Goal: Find specific page/section: Find specific page/section

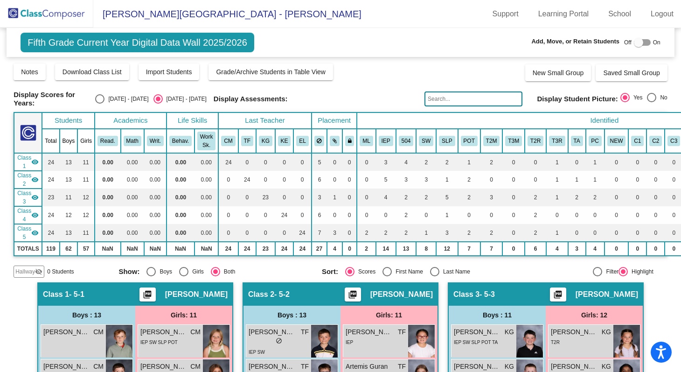
click at [65, 7] on img at bounding box center [46, 14] width 93 height 28
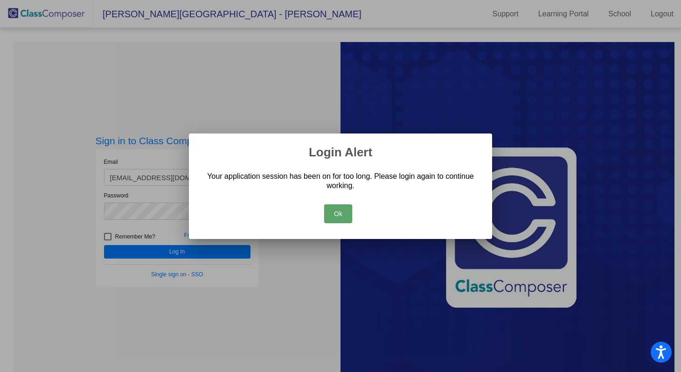
click at [351, 210] on button "Ok" at bounding box center [338, 213] width 28 height 19
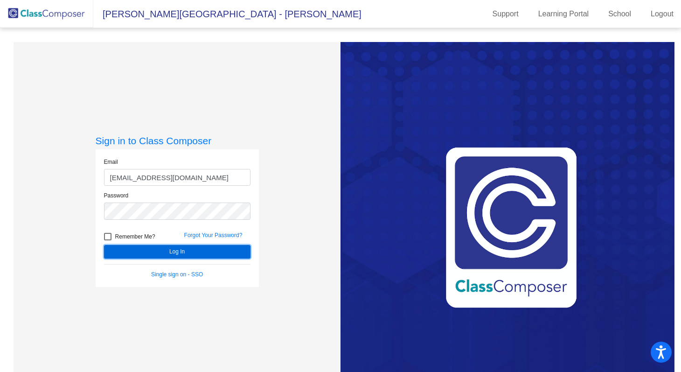
click at [202, 254] on button "Log In" at bounding box center [177, 252] width 146 height 14
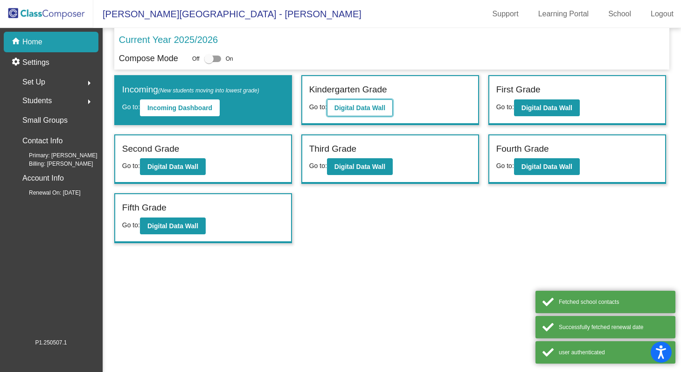
click at [367, 103] on button "Digital Data Wall" at bounding box center [360, 107] width 66 height 17
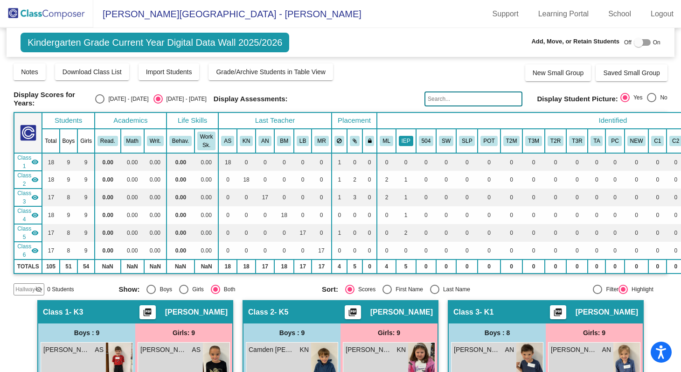
click at [408, 141] on button "IEP" at bounding box center [406, 141] width 14 height 10
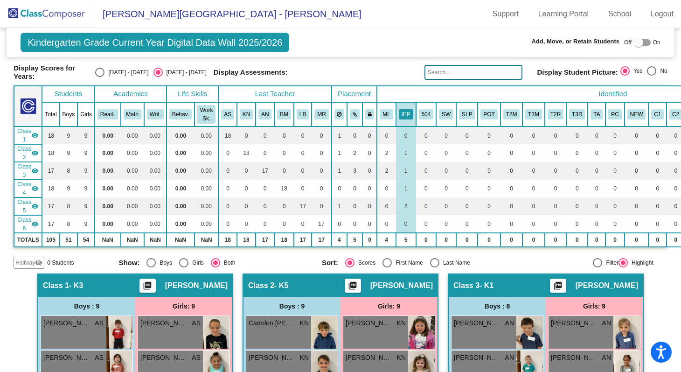
scroll to position [24, 0]
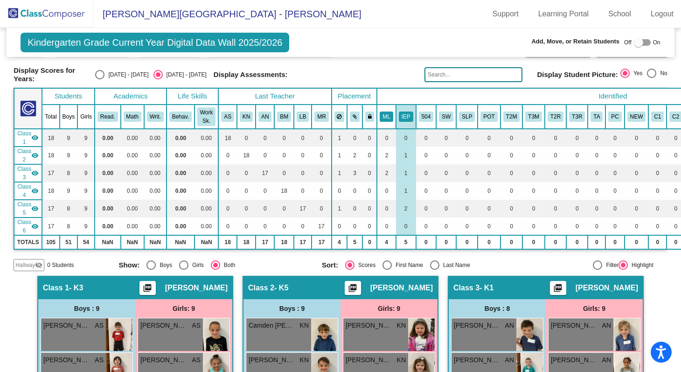
click at [386, 116] on button "ML" at bounding box center [386, 116] width 13 height 10
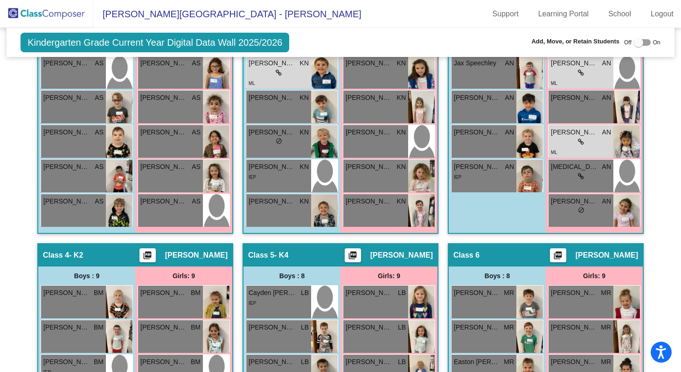
scroll to position [0, 0]
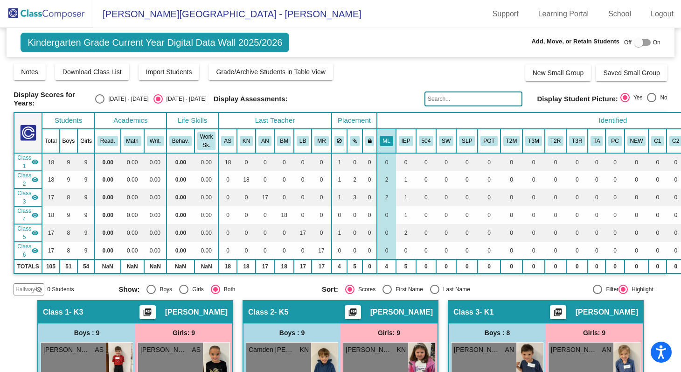
click at [378, 6] on mat-toolbar "Olive-[PERSON_NAME][GEOGRAPHIC_DATA] - [PERSON_NAME] Support Learning Portal Sc…" at bounding box center [340, 14] width 681 height 28
click at [64, 18] on img at bounding box center [46, 14] width 93 height 28
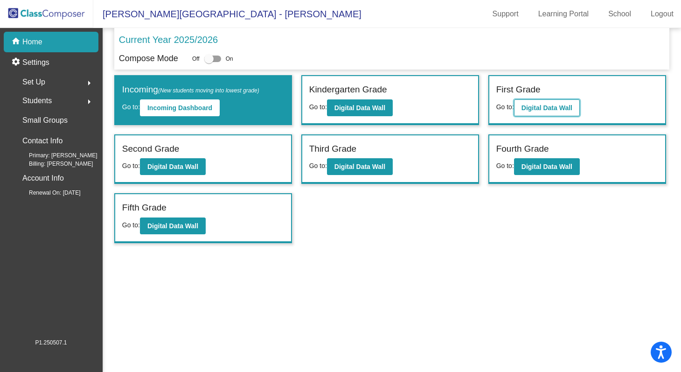
click at [545, 101] on button "Digital Data Wall" at bounding box center [547, 107] width 66 height 17
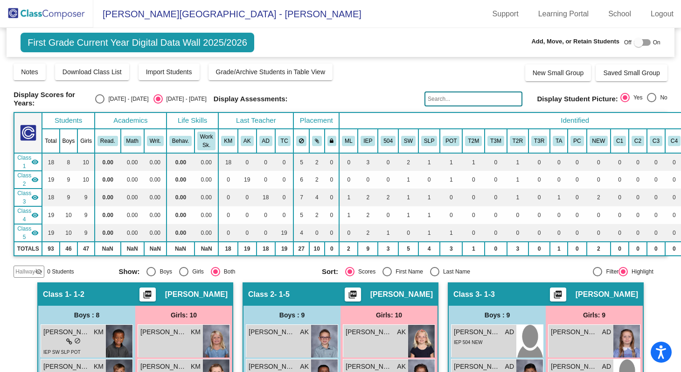
click at [452, 99] on input "text" at bounding box center [474, 98] width 98 height 15
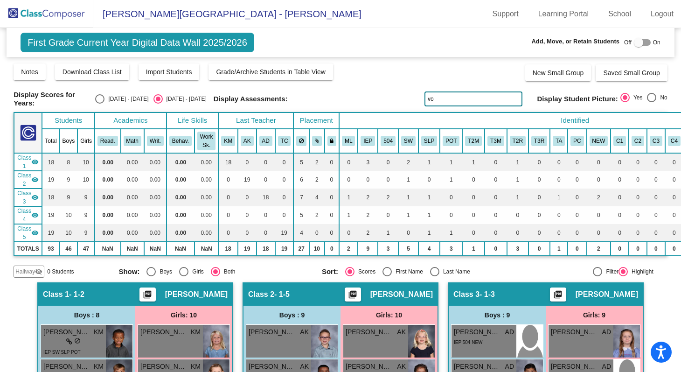
type input "vo"
click at [66, 14] on img at bounding box center [46, 14] width 93 height 28
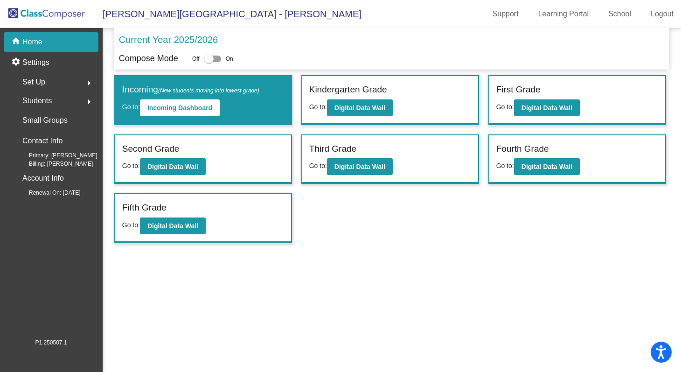
click at [317, 19] on mat-toolbar "Olive-[PERSON_NAME][GEOGRAPHIC_DATA] - [PERSON_NAME] Support Learning Portal Sc…" at bounding box center [340, 14] width 681 height 28
click at [379, 21] on mat-toolbar "Olive-[PERSON_NAME][GEOGRAPHIC_DATA] - [PERSON_NAME] Support Learning Portal Sc…" at bounding box center [340, 14] width 681 height 28
click at [375, 20] on mat-toolbar "Olive-[PERSON_NAME][GEOGRAPHIC_DATA] - [PERSON_NAME] Support Learning Portal Sc…" at bounding box center [340, 14] width 681 height 28
click at [378, 13] on mat-toolbar "Olive-[PERSON_NAME][GEOGRAPHIC_DATA] - [PERSON_NAME] Support Learning Portal Sc…" at bounding box center [340, 14] width 681 height 28
click at [346, 16] on mat-toolbar "Olive-[PERSON_NAME][GEOGRAPHIC_DATA] - [PERSON_NAME] Support Learning Portal Sc…" at bounding box center [340, 14] width 681 height 28
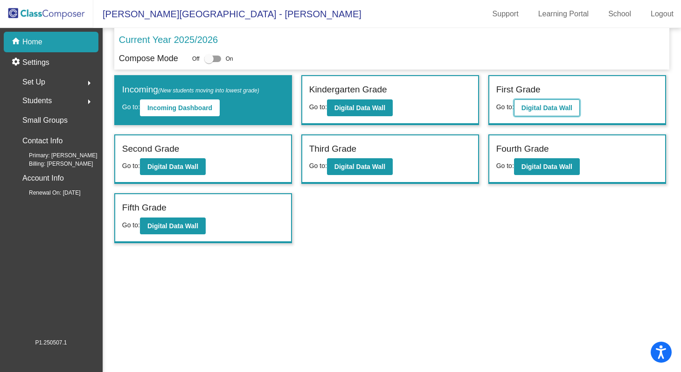
click at [537, 110] on b "Digital Data Wall" at bounding box center [547, 107] width 51 height 7
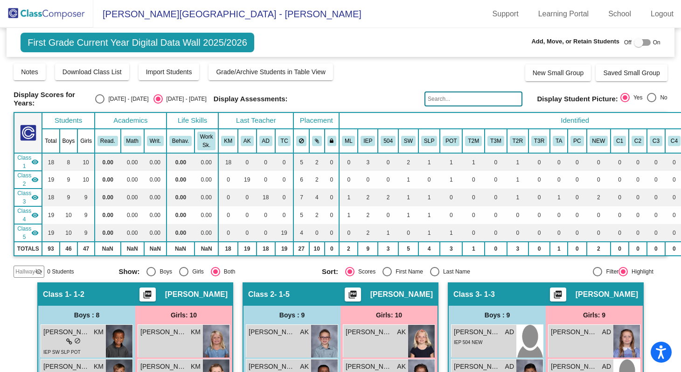
click at [389, 76] on div "Notes Download Class List Import Students Grade/Archive Students in Table View …" at bounding box center [341, 72] width 654 height 19
click at [384, 34] on div "First Grade Current Year Digital Data Wall 2025/2026 Add, Move, or Retain Stude…" at bounding box center [341, 42] width 668 height 29
click at [341, 16] on mat-toolbar "Olive-[PERSON_NAME][GEOGRAPHIC_DATA] - [PERSON_NAME] Support Learning Portal Sc…" at bounding box center [340, 14] width 681 height 28
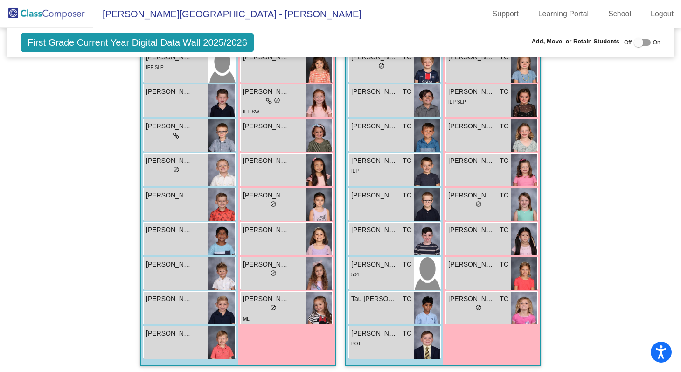
scroll to position [235, 0]
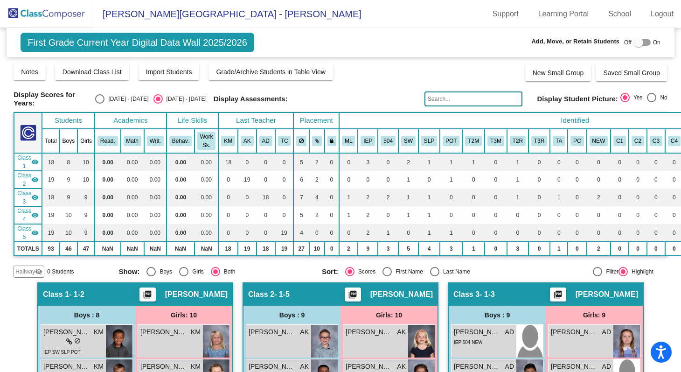
click at [298, 96] on div "Display Assessments:" at bounding box center [316, 99] width 204 height 8
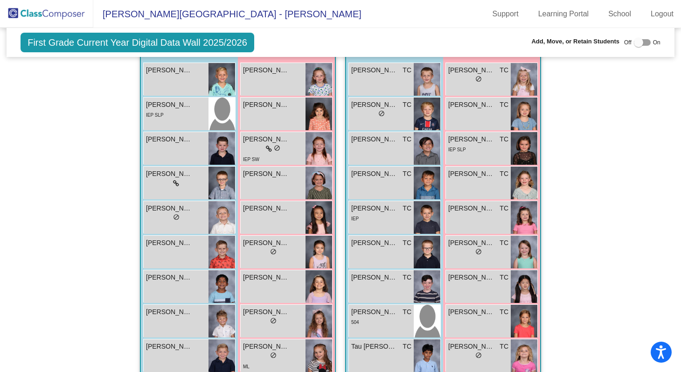
scroll to position [717, 0]
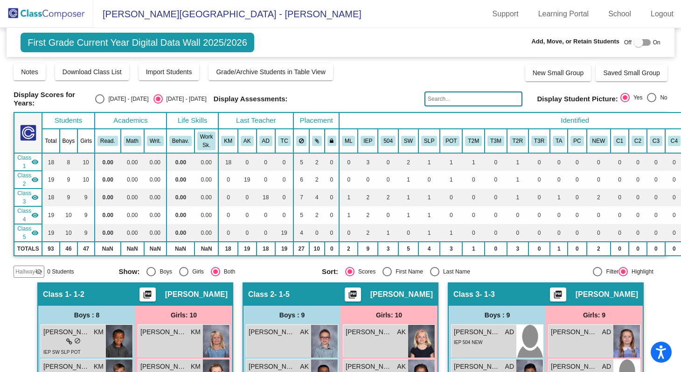
click at [356, 14] on mat-toolbar "Olive-[PERSON_NAME][GEOGRAPHIC_DATA] - [PERSON_NAME] Support Learning Portal Sc…" at bounding box center [340, 14] width 681 height 28
click at [67, 16] on img at bounding box center [46, 14] width 93 height 28
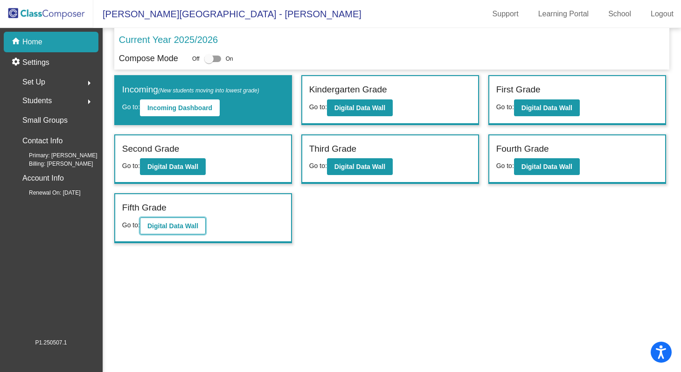
click at [176, 227] on b "Digital Data Wall" at bounding box center [172, 225] width 51 height 7
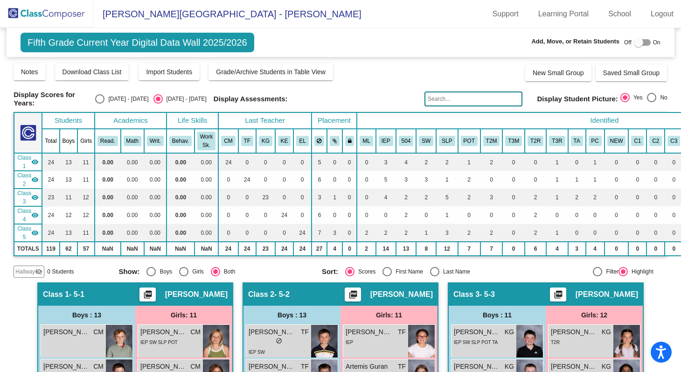
click at [453, 102] on input "text" at bounding box center [474, 98] width 98 height 15
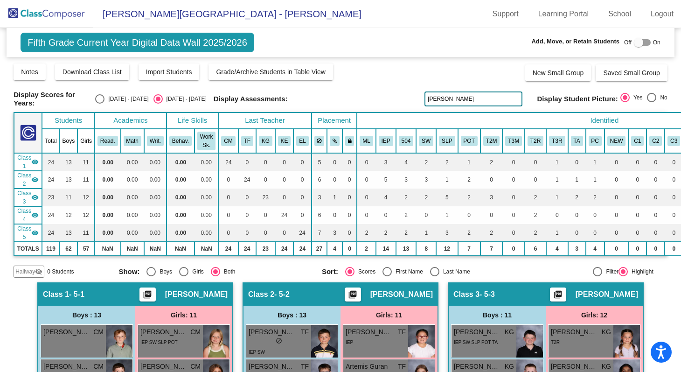
type input "[PERSON_NAME]"
drag, startPoint x: 446, startPoint y: 98, endPoint x: 400, endPoint y: 99, distance: 45.3
click at [400, 99] on div "Display Scores for Years: [DATE] - [DATE] [DATE] - [DATE] Display Assessments: …" at bounding box center [341, 99] width 654 height 17
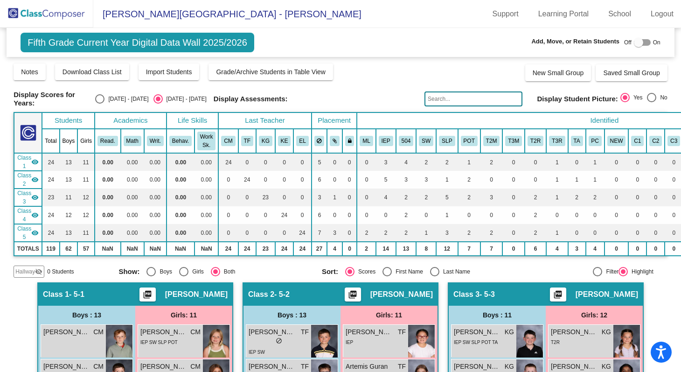
click at [119, 96] on div "[DATE] - [DATE]" at bounding box center [126, 99] width 44 height 8
click at [100, 104] on input "[DATE] - [DATE]" at bounding box center [99, 104] width 0 height 0
radio input "true"
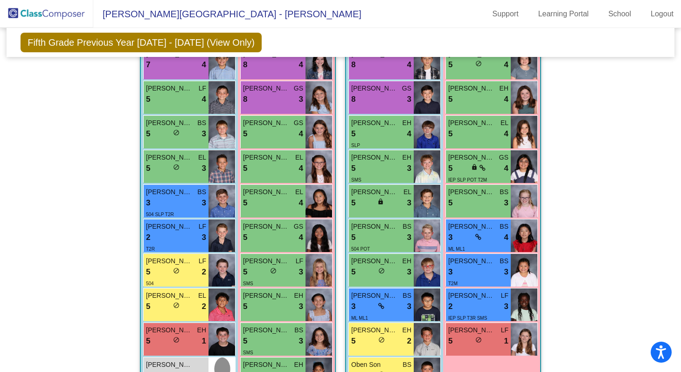
scroll to position [856, 0]
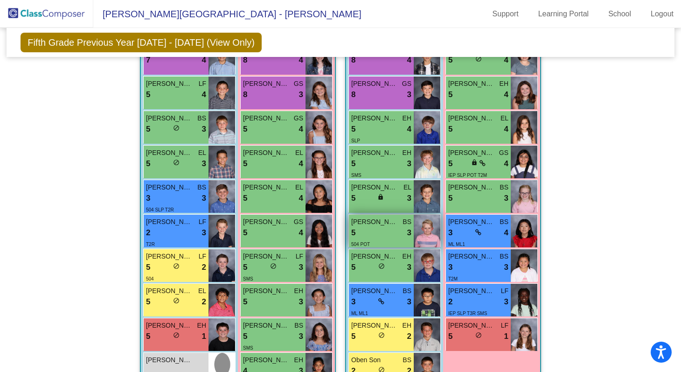
click at [392, 234] on div "5 lock do_not_disturb_alt 3" at bounding box center [381, 233] width 60 height 12
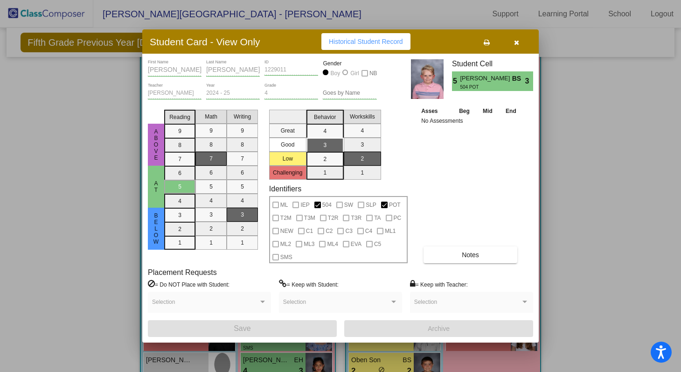
click at [513, 42] on button "button" at bounding box center [517, 41] width 30 height 17
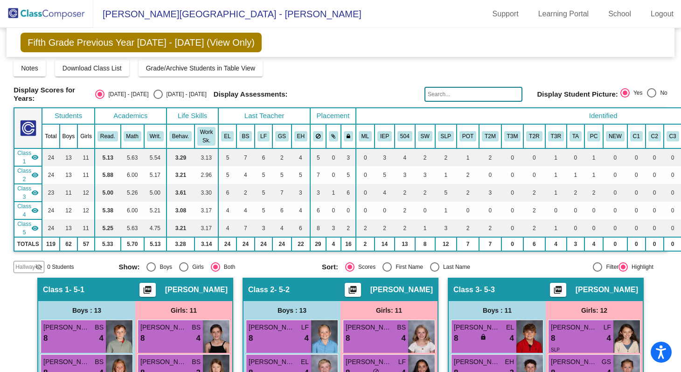
scroll to position [0, 0]
